Goal: Information Seeking & Learning: Learn about a topic

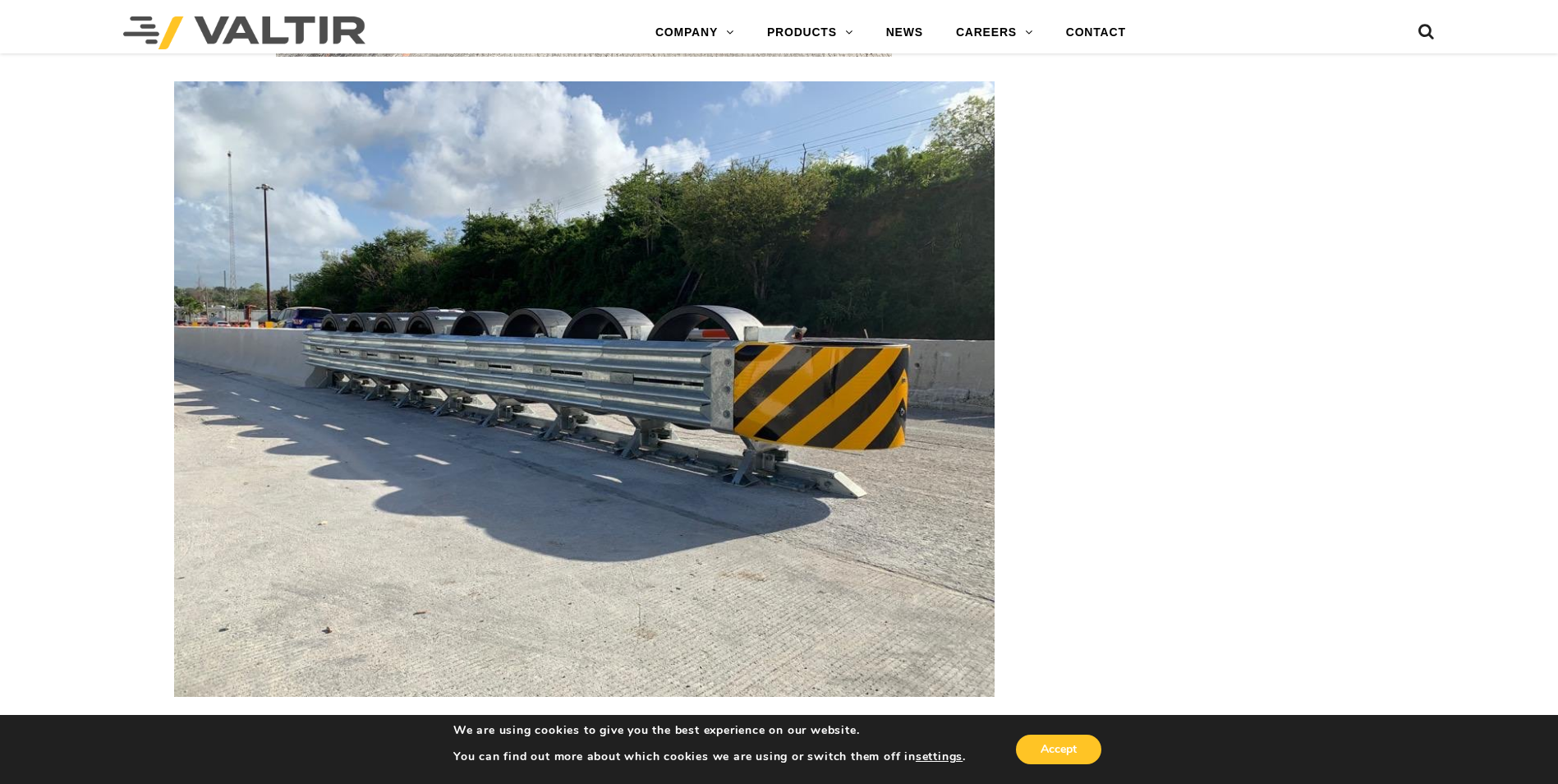
scroll to position [3861, 0]
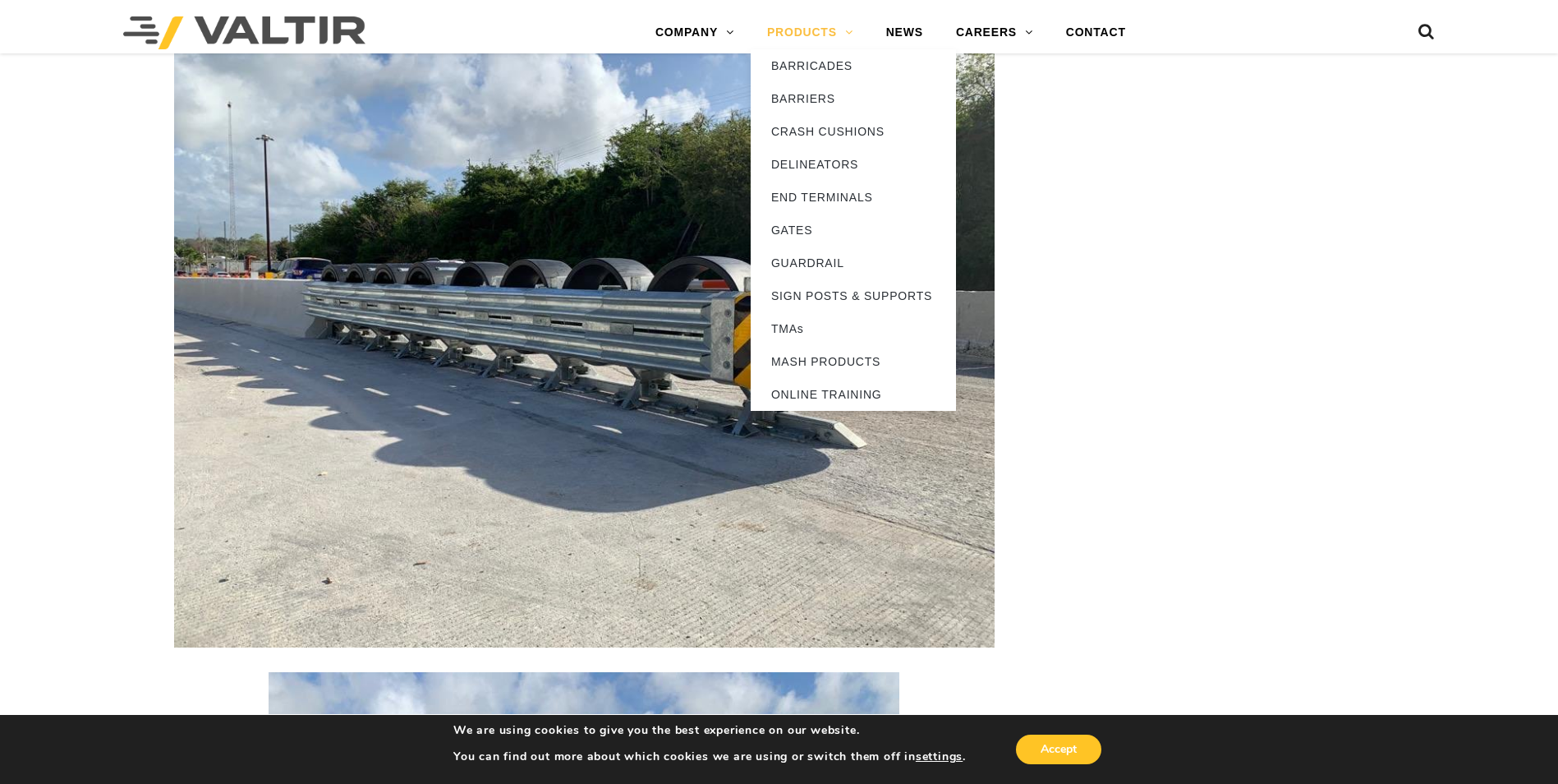
click at [803, 31] on link "PRODUCTS" at bounding box center [810, 33] width 119 height 33
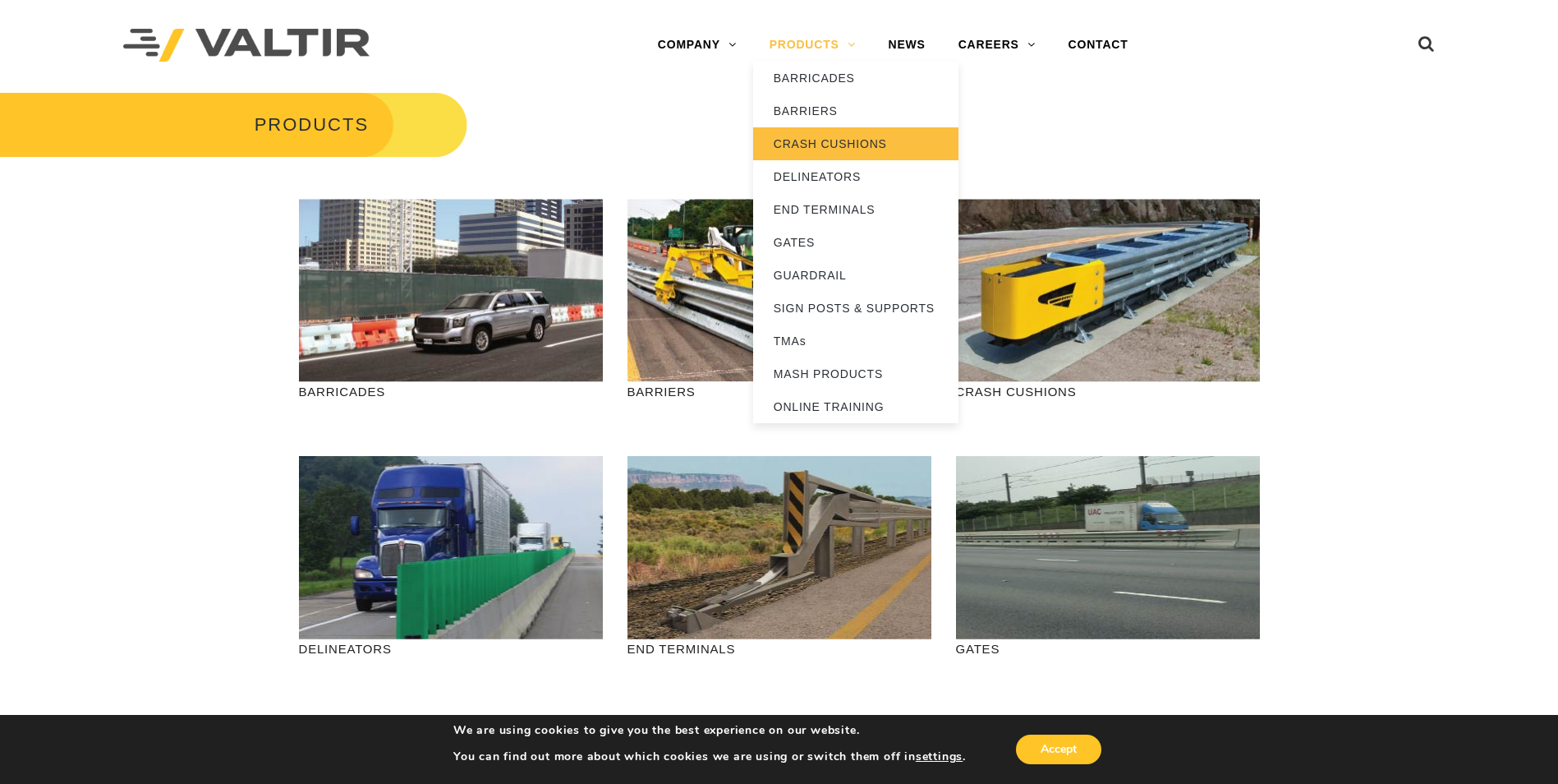
click at [844, 140] on link "CRASH CUSHIONS" at bounding box center [855, 143] width 205 height 33
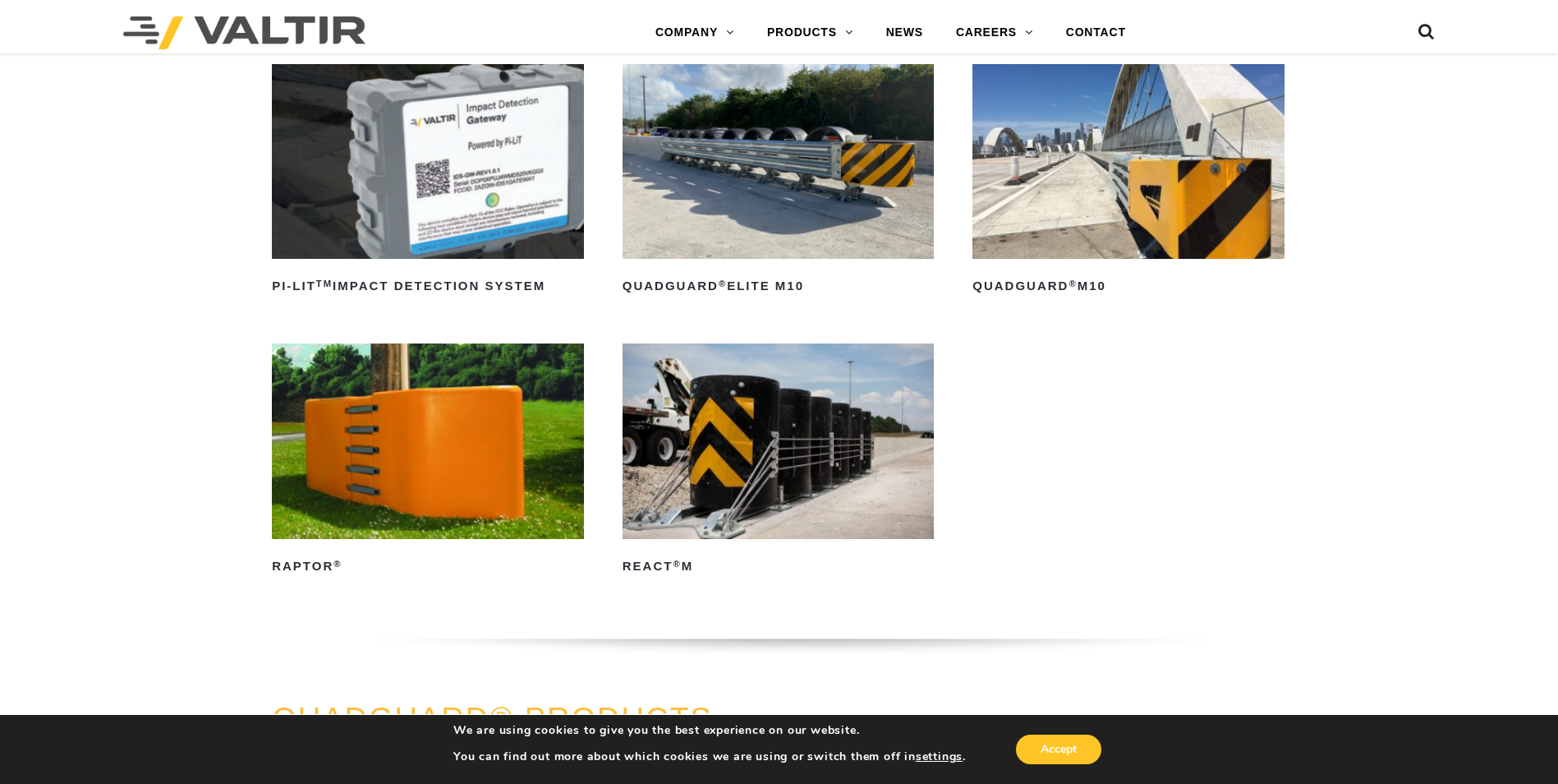
scroll to position [493, 0]
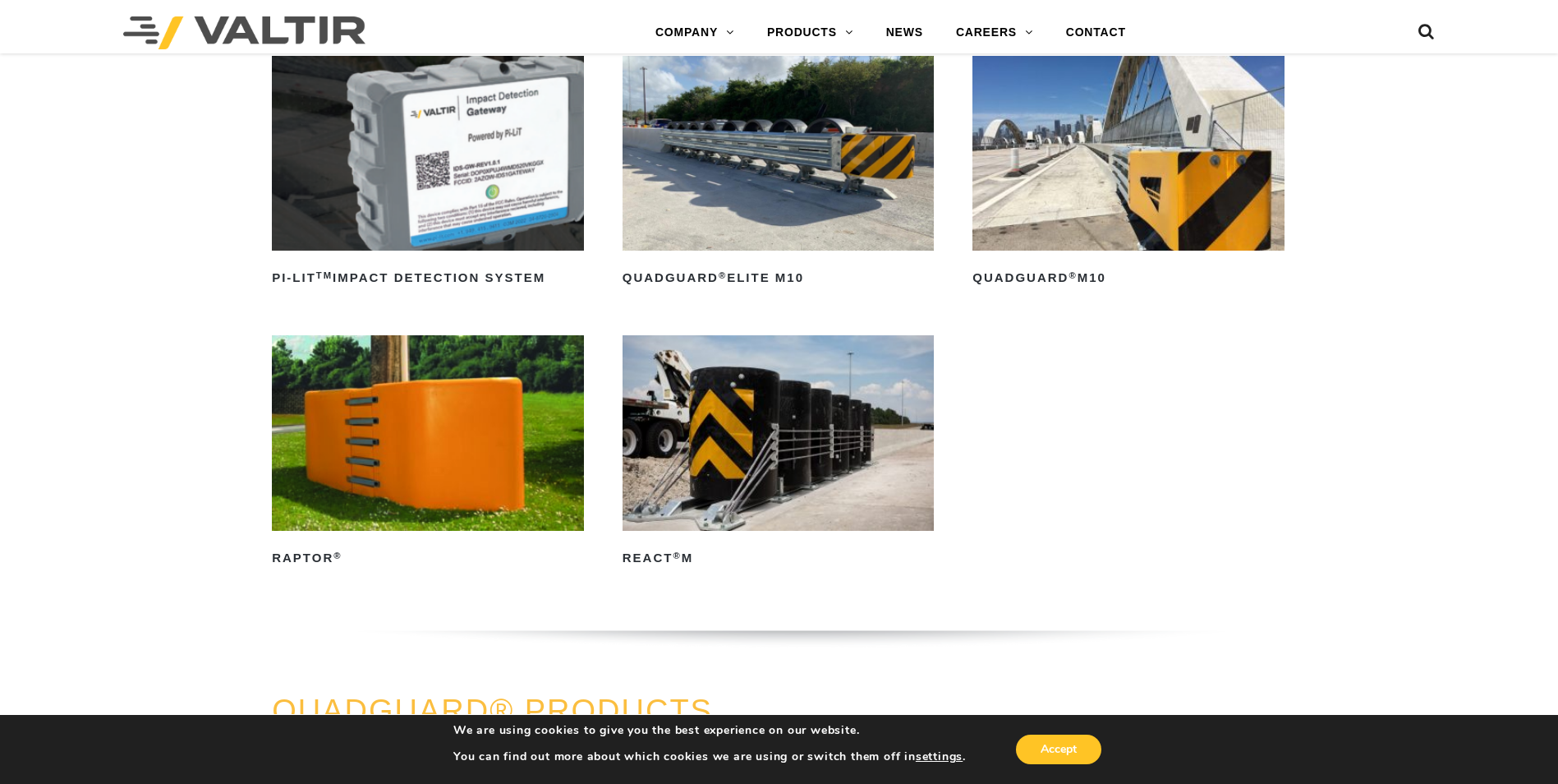
click at [800, 203] on img at bounding box center [779, 153] width 312 height 195
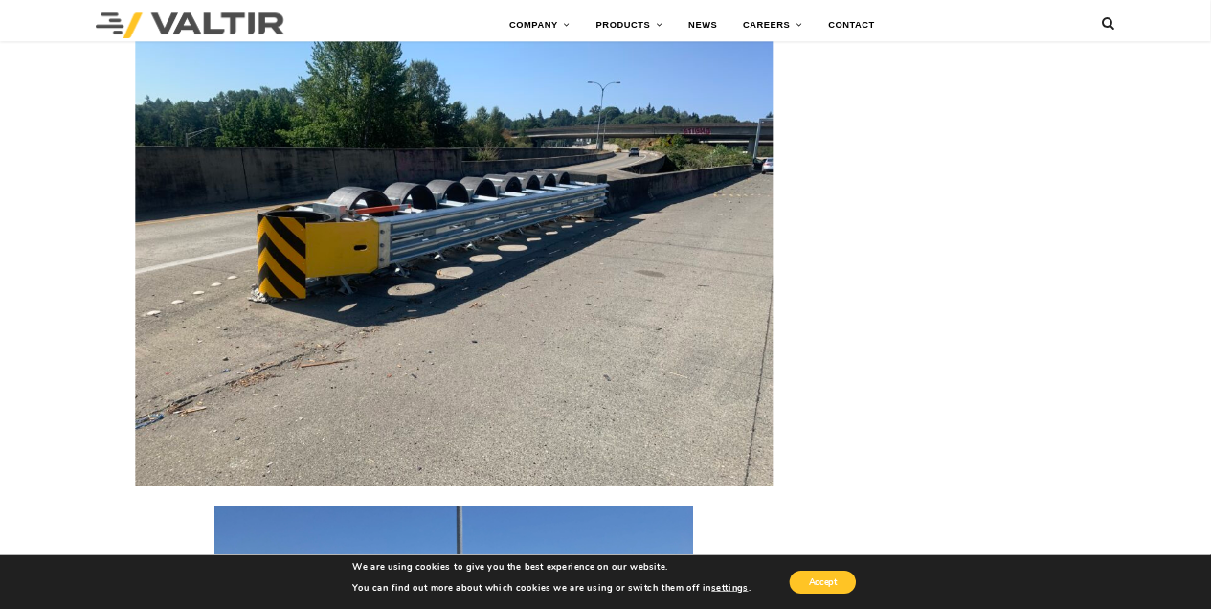
scroll to position [2777, 0]
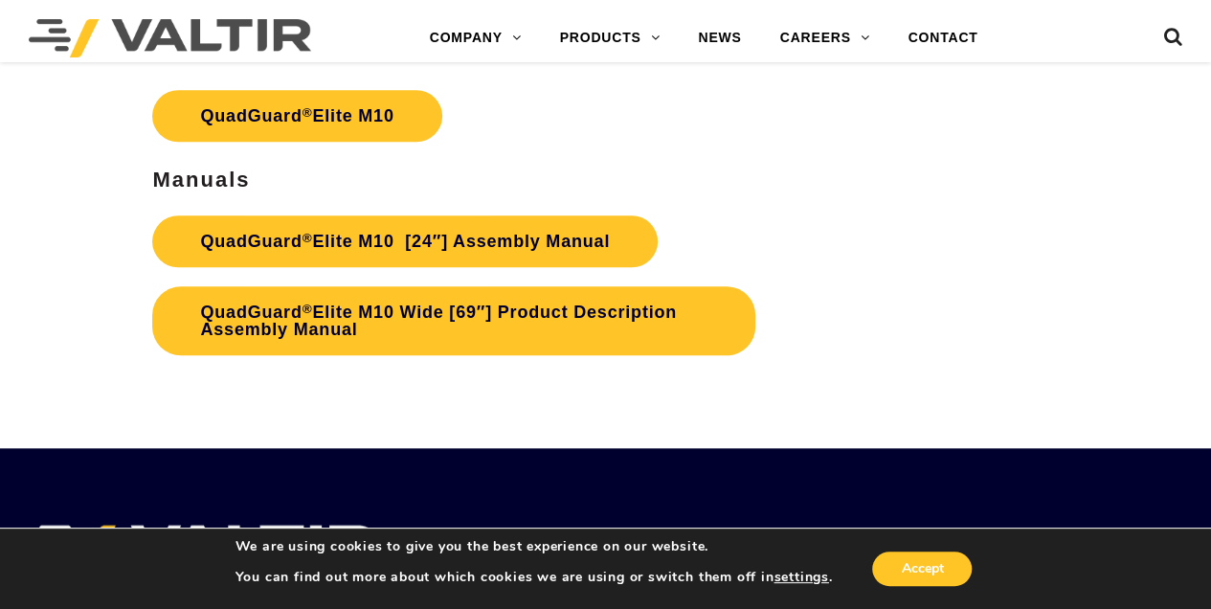
scroll to position [7945, 0]
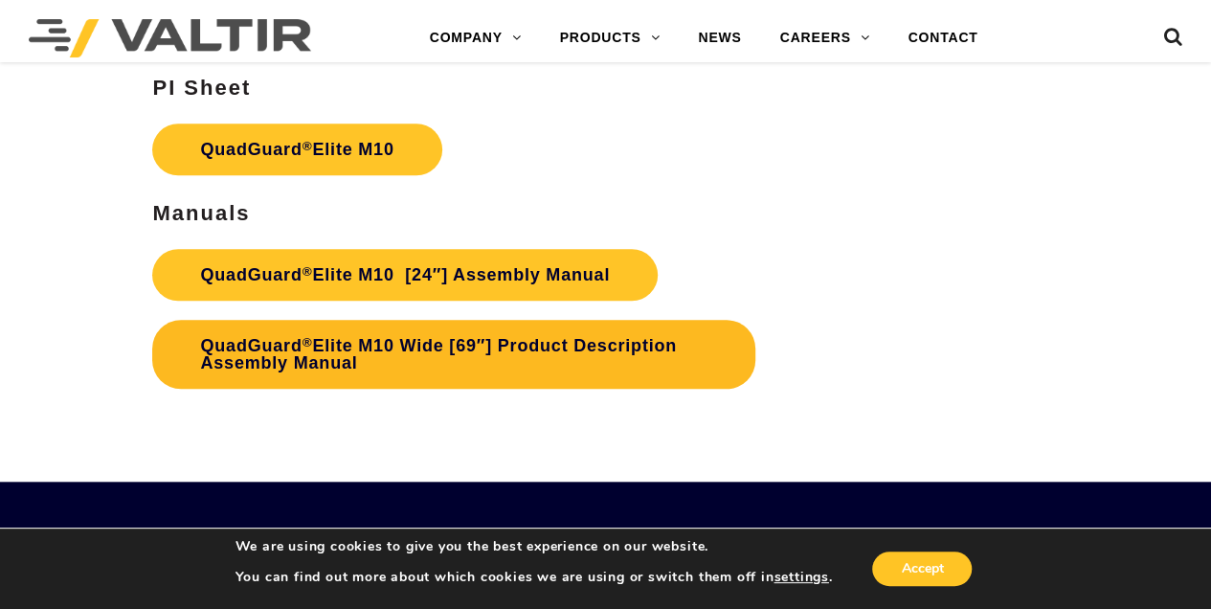
click at [562, 345] on link "QuadGuard ® Elite M10 Wide [69″] Product Description Assembly Manual" at bounding box center [453, 354] width 603 height 69
